Goal: Task Accomplishment & Management: Use online tool/utility

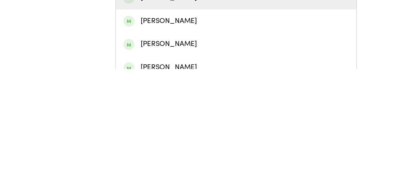
type input "[PERSON_NAME]"
click at [159, 150] on div "[PERSON_NAME]" at bounding box center [201, 145] width 192 height 10
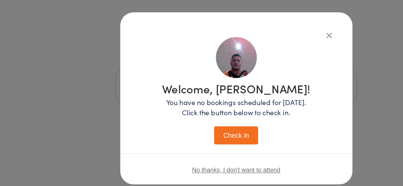
click at [209, 148] on button "Check in" at bounding box center [202, 141] width 38 height 15
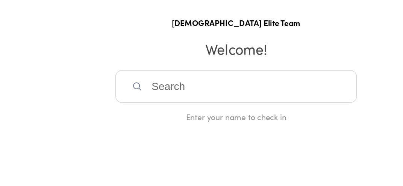
click at [230, 111] on input "search" at bounding box center [201, 101] width 206 height 28
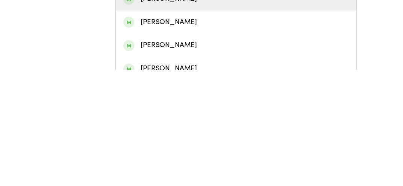
type input "[PERSON_NAME]"
click at [198, 150] on div "[PERSON_NAME]" at bounding box center [201, 145] width 192 height 10
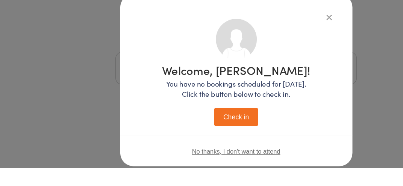
scroll to position [17, 0]
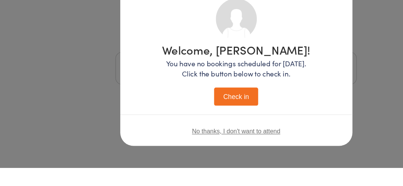
click at [210, 125] on button "Check in" at bounding box center [202, 124] width 38 height 15
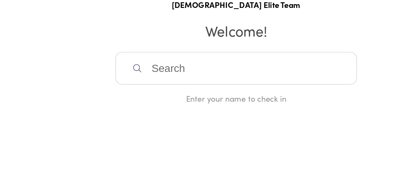
click at [201, 110] on input "search" at bounding box center [201, 101] width 206 height 28
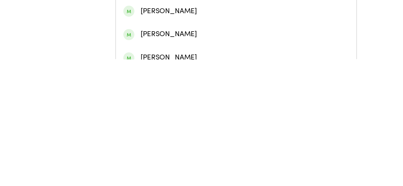
scroll to position [1, 0]
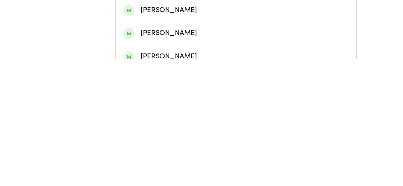
type input "[PERSON_NAME]"
click at [208, 169] on div "[PERSON_NAME]" at bounding box center [201, 163] width 192 height 10
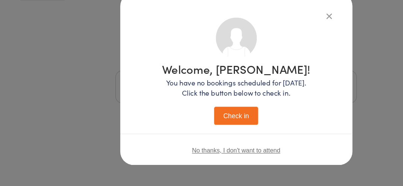
scroll to position [17, 0]
click at [213, 126] on button "Check in" at bounding box center [202, 124] width 38 height 15
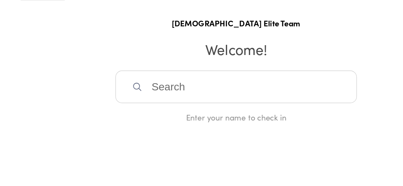
click at [193, 115] on input "search" at bounding box center [201, 101] width 206 height 28
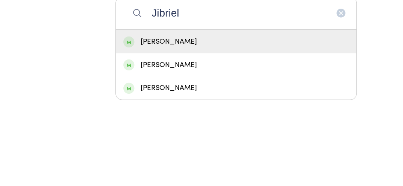
type input "Jibriel"
click at [142, 130] on div "[PERSON_NAME]" at bounding box center [201, 125] width 192 height 10
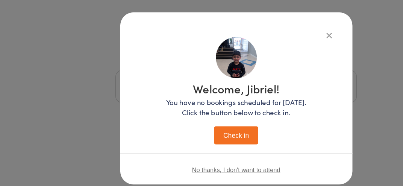
click at [199, 143] on button "Check in" at bounding box center [202, 141] width 38 height 15
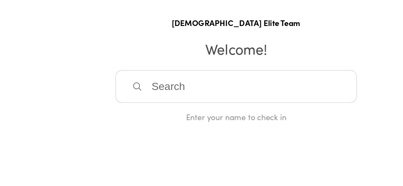
click at [142, 104] on input "search" at bounding box center [201, 101] width 206 height 28
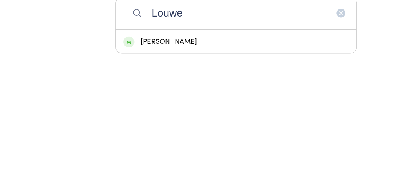
type input "Louwe"
click at [154, 130] on div "[PERSON_NAME]" at bounding box center [201, 125] width 192 height 10
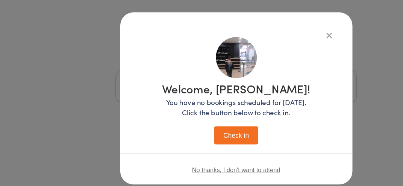
click at [204, 144] on button "Check in" at bounding box center [202, 141] width 38 height 15
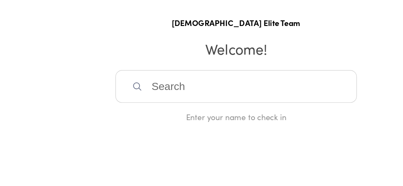
click at [151, 95] on input "search" at bounding box center [201, 101] width 206 height 28
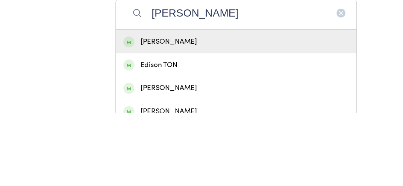
type input "[PERSON_NAME]"
click at [161, 130] on div "[PERSON_NAME]" at bounding box center [201, 125] width 192 height 10
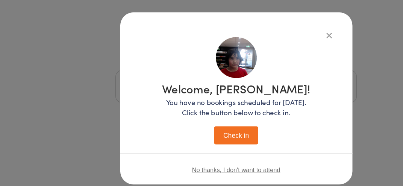
click at [202, 150] on button "Check in" at bounding box center [202, 141] width 38 height 15
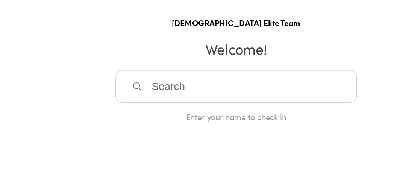
click at [172, 107] on input "search" at bounding box center [201, 101] width 206 height 28
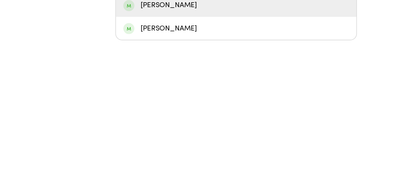
type input "[PERSON_NAME]"
click at [152, 150] on div "[PERSON_NAME]" at bounding box center [201, 145] width 192 height 10
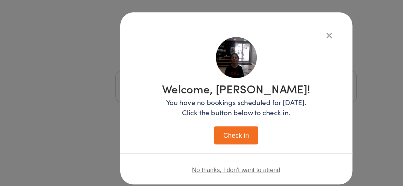
click at [201, 142] on button "Check in" at bounding box center [202, 141] width 38 height 15
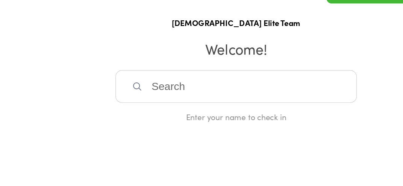
click at [262, 106] on input "search" at bounding box center [201, 101] width 206 height 28
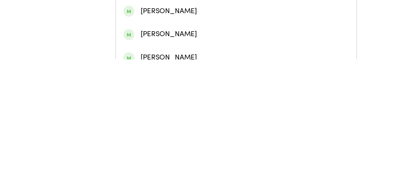
scroll to position [2, 0]
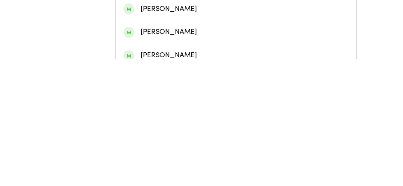
type input "[PERSON_NAME]"
click at [176, 148] on div "[PERSON_NAME]" at bounding box center [201, 143] width 192 height 10
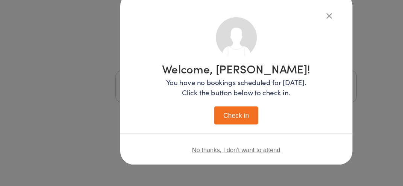
scroll to position [17, 0]
click at [201, 131] on button "Check in" at bounding box center [202, 124] width 38 height 15
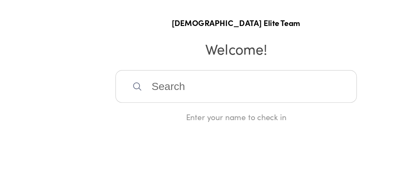
click at [159, 111] on input "search" at bounding box center [201, 101] width 206 height 28
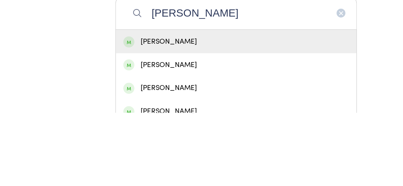
type input "[PERSON_NAME]"
click at [167, 128] on div "[PERSON_NAME]" at bounding box center [201, 125] width 192 height 10
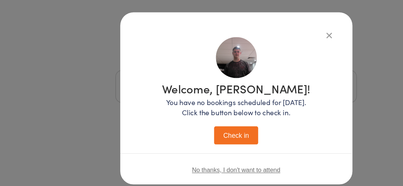
click at [209, 149] on button "Check in" at bounding box center [202, 141] width 38 height 15
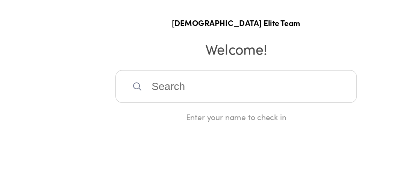
click at [190, 103] on input "search" at bounding box center [201, 101] width 206 height 28
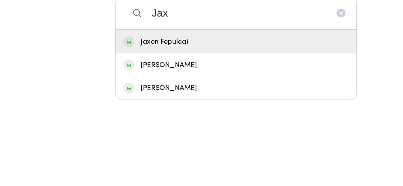
type input "Jax"
click at [162, 130] on div "Jaxon Fepuleai" at bounding box center [201, 125] width 192 height 10
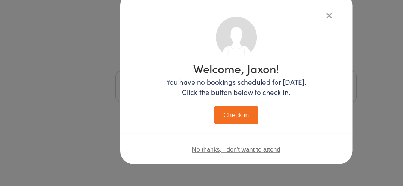
click at [198, 125] on button "Check in" at bounding box center [202, 124] width 38 height 15
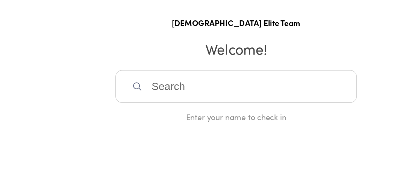
click at [152, 103] on input "search" at bounding box center [201, 101] width 206 height 28
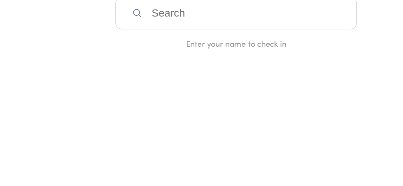
type input "R"
click at [237, 111] on input "search" at bounding box center [201, 101] width 206 height 28
click at [247, 102] on input "search" at bounding box center [201, 101] width 206 height 28
click at [241, 115] on input "search" at bounding box center [201, 101] width 206 height 28
click at [232, 111] on input "search" at bounding box center [201, 101] width 206 height 28
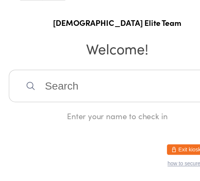
scroll to position [0, 0]
click at [125, 107] on input "search" at bounding box center [100, 100] width 185 height 28
click at [76, 102] on input "search" at bounding box center [100, 100] width 185 height 28
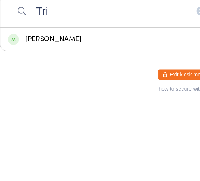
type input "Tri"
click at [82, 125] on div "[PERSON_NAME]" at bounding box center [99, 124] width 171 height 10
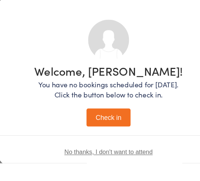
scroll to position [21, 0]
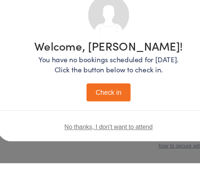
click at [106, 126] on button "Check in" at bounding box center [100, 120] width 38 height 15
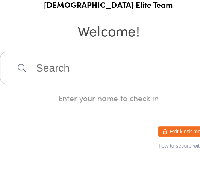
click at [91, 103] on input "search" at bounding box center [100, 100] width 185 height 28
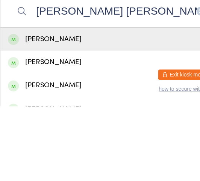
type input "[PERSON_NAME] [PERSON_NAME]"
click at [91, 129] on div "[PERSON_NAME]" at bounding box center [99, 124] width 171 height 10
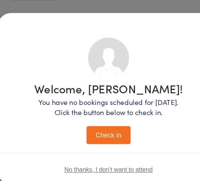
click at [94, 148] on button "Check in" at bounding box center [100, 141] width 38 height 15
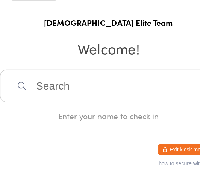
click at [65, 108] on input "search" at bounding box center [100, 100] width 185 height 28
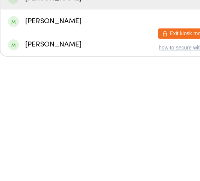
type input "White"
click at [63, 149] on div "[PERSON_NAME]" at bounding box center [99, 144] width 171 height 10
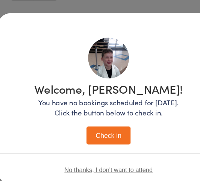
scroll to position [0, 0]
click at [100, 146] on button "Check in" at bounding box center [100, 141] width 38 height 15
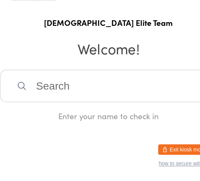
click at [59, 106] on input "search" at bounding box center [100, 100] width 185 height 28
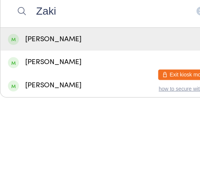
type input "Zaki"
click at [59, 127] on div "[PERSON_NAME]" at bounding box center [99, 124] width 171 height 10
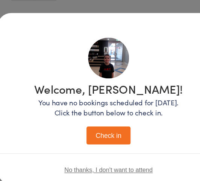
click at [107, 142] on button "Check in" at bounding box center [100, 141] width 38 height 15
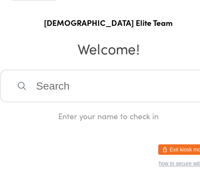
click at [47, 50] on h1 "[DEMOGRAPHIC_DATA] Elite Team" at bounding box center [100, 45] width 185 height 9
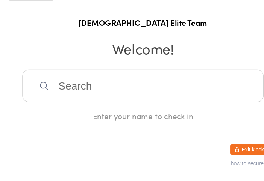
click at [119, 76] on h2 "Welcome!" at bounding box center [132, 67] width 249 height 17
click at [163, 76] on h2 "Welcome!" at bounding box center [132, 67] width 249 height 17
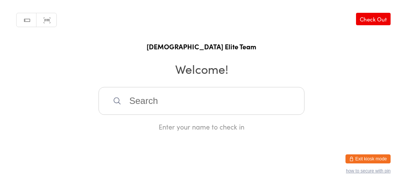
click at [159, 111] on input "search" at bounding box center [201, 101] width 206 height 28
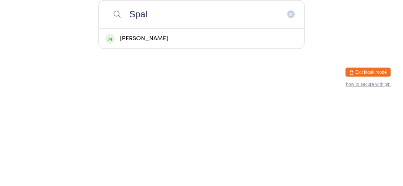
type input "Spal"
click at [194, 130] on div "[PERSON_NAME]" at bounding box center [201, 125] width 192 height 10
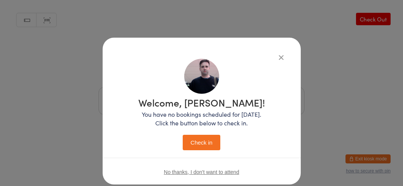
click at [204, 146] on button "Check in" at bounding box center [202, 141] width 38 height 15
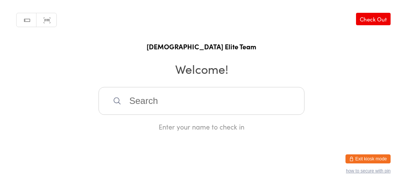
click at [174, 103] on input "search" at bounding box center [201, 101] width 206 height 28
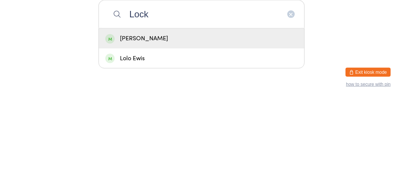
type input "Lock"
click at [128, 129] on div "Locksley Phillips" at bounding box center [201, 125] width 192 height 10
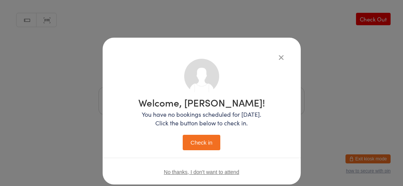
click at [196, 139] on button "Check in" at bounding box center [202, 141] width 38 height 15
